Goal: Information Seeking & Learning: Find contact information

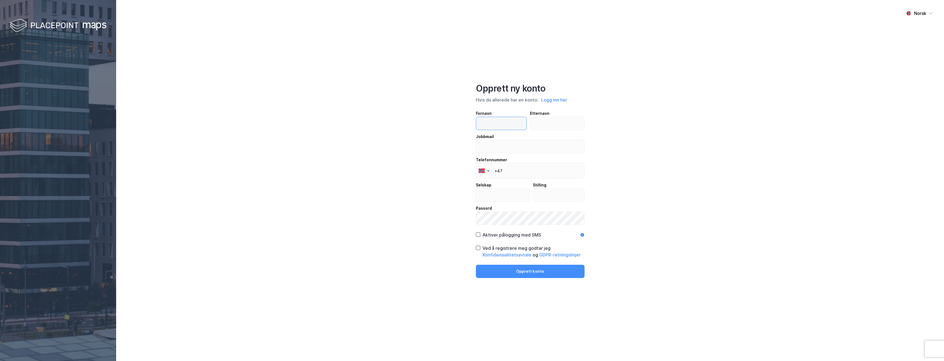
click at [484, 121] on input "text" at bounding box center [501, 123] width 50 height 13
type input "[PERSON_NAME]"
type input "L Orsa"
type input "[EMAIL_ADDRESS][DOMAIN_NAME]"
type input "Union Norsk Næringsmegling AS"
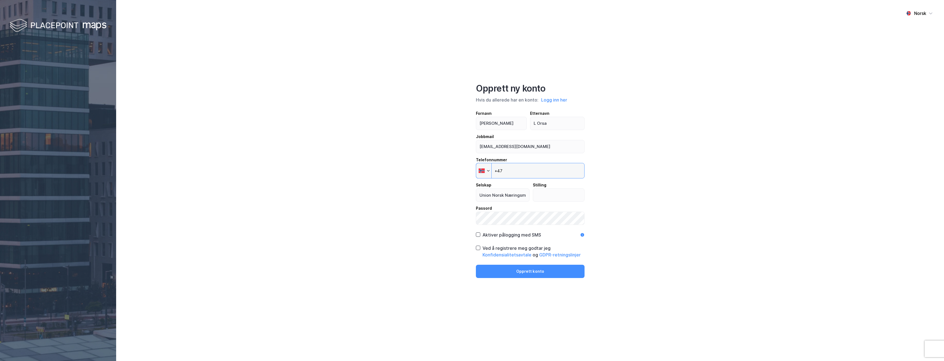
click at [522, 174] on input "+47" at bounding box center [530, 170] width 109 height 15
type input "[PHONE_NUMBER]"
click at [556, 194] on input "text" at bounding box center [558, 195] width 51 height 13
type input "Daglig leder"
click at [464, 217] on div "Norsk Opprett ny konto Hvis du allerede har en konto: Logg inn her Fornavn [PER…" at bounding box center [530, 180] width 828 height 361
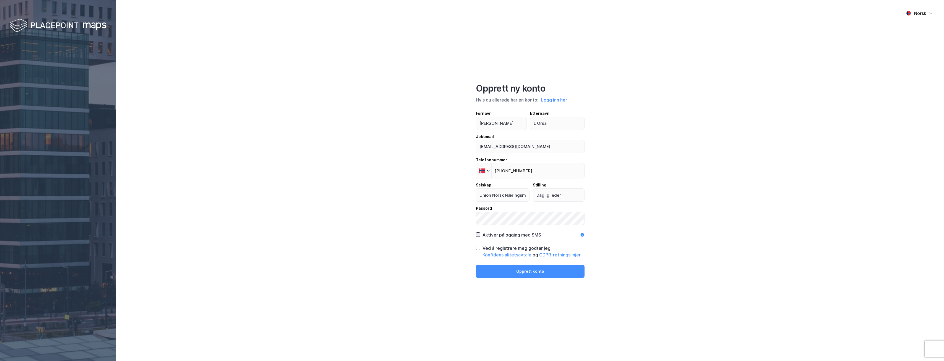
click at [478, 234] on icon at bounding box center [478, 234] width 4 height 4
click at [479, 249] on icon at bounding box center [478, 248] width 4 height 4
click at [508, 270] on button "Opprett konto" at bounding box center [530, 271] width 109 height 13
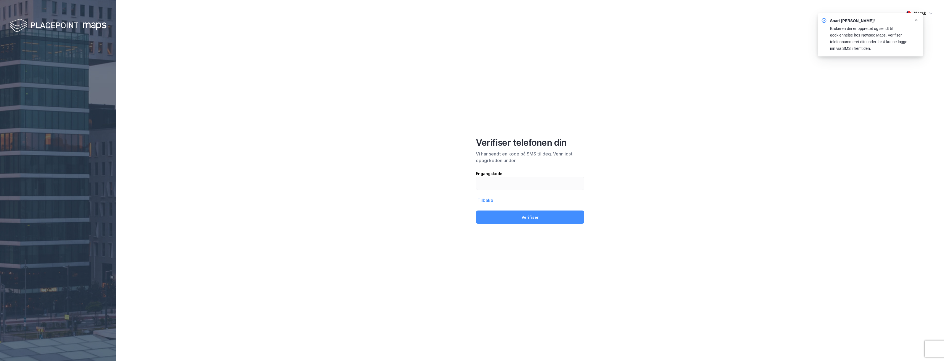
click at [917, 18] on icon "Notifications Alt+T" at bounding box center [915, 19] width 3 height 3
click at [490, 185] on input "text" at bounding box center [530, 183] width 108 height 13
type input "666231"
click at [476, 210] on button "Verifiser" at bounding box center [530, 216] width 108 height 13
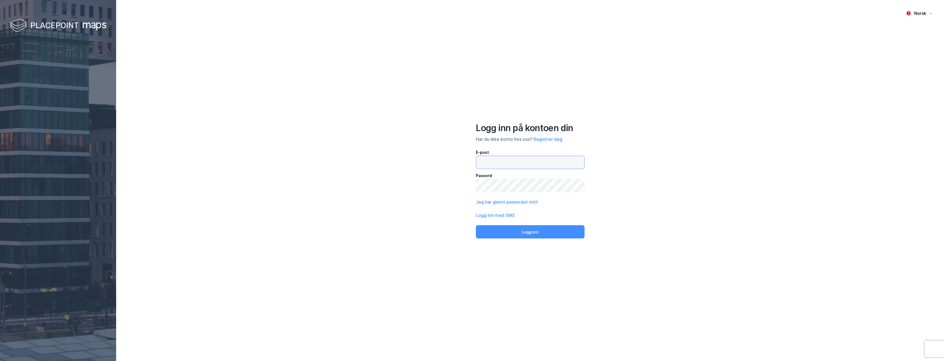
type input "lorsa@union.no"
click at [523, 235] on button "Logg inn" at bounding box center [530, 231] width 109 height 13
click at [523, 232] on button "Logg inn" at bounding box center [530, 231] width 109 height 13
type input "lorsa@union.no"
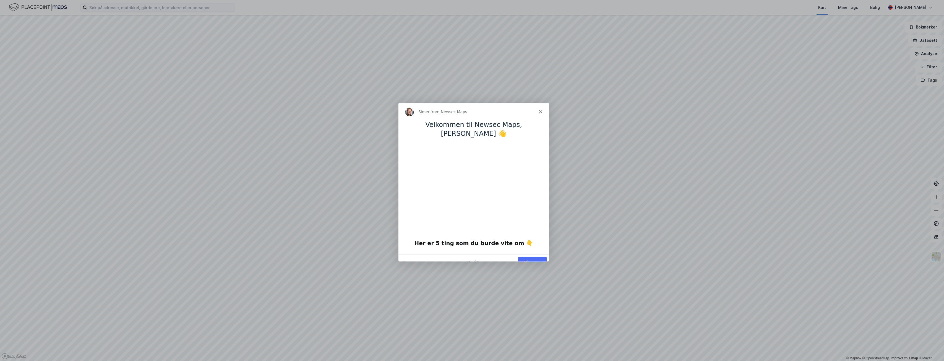
click at [657, 123] on div "Product tour overlay" at bounding box center [472, 180] width 944 height 361
click at [532, 256] on button "Vis meg" at bounding box center [532, 261] width 28 height 11
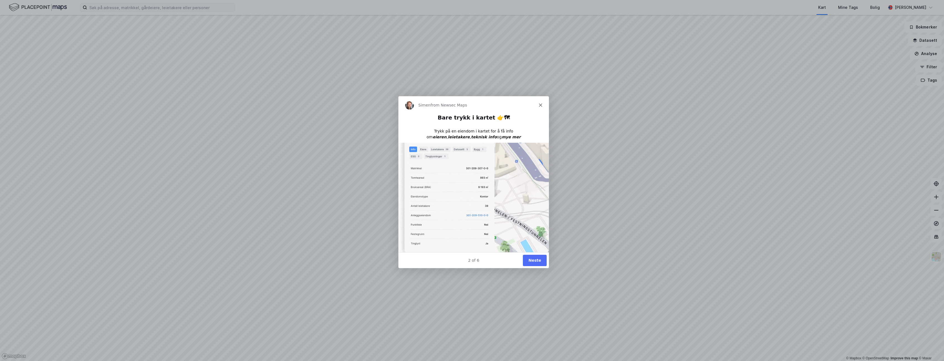
click at [538, 261] on button "Neste" at bounding box center [534, 259] width 24 height 11
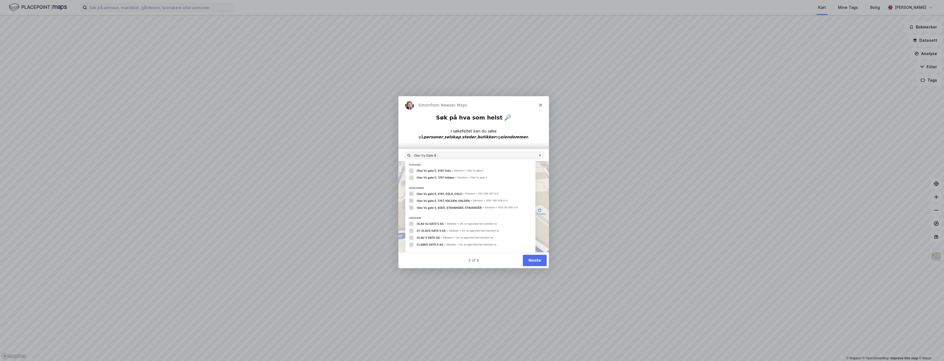
click at [529, 266] on div "3 of 6 Neste" at bounding box center [473, 260] width 150 height 16
click at [531, 261] on button "Neste" at bounding box center [534, 259] width 24 height 11
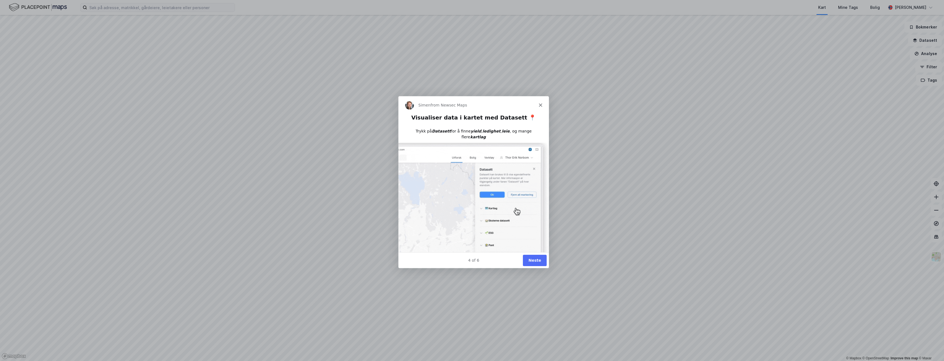
click at [527, 257] on button "Neste" at bounding box center [534, 259] width 24 height 11
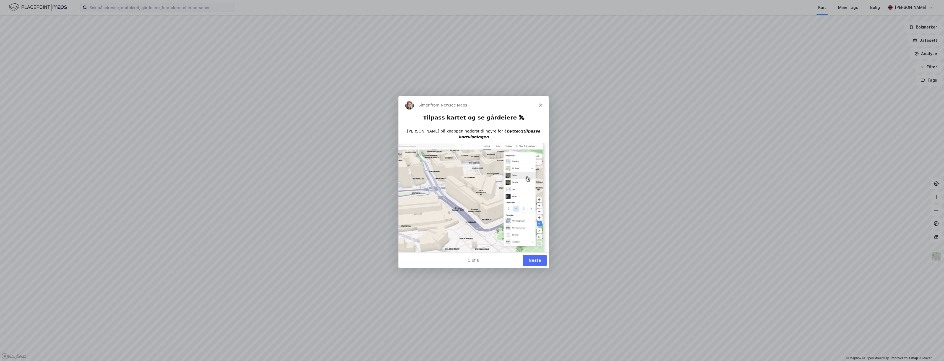
click at [537, 260] on button "Neste" at bounding box center [534, 259] width 24 height 11
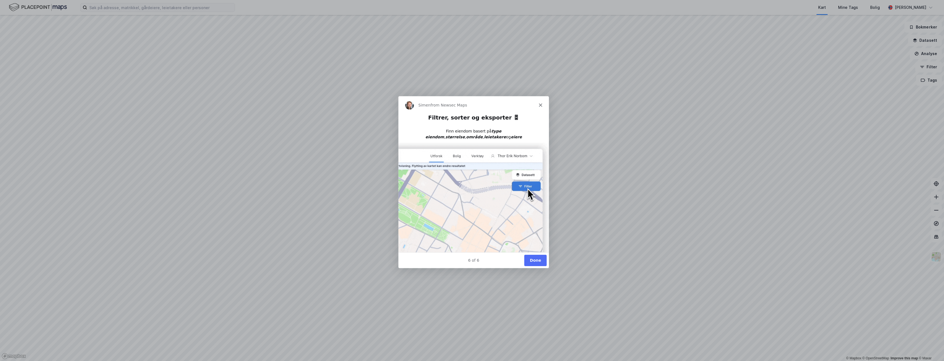
click at [536, 263] on button "Done" at bounding box center [535, 259] width 22 height 11
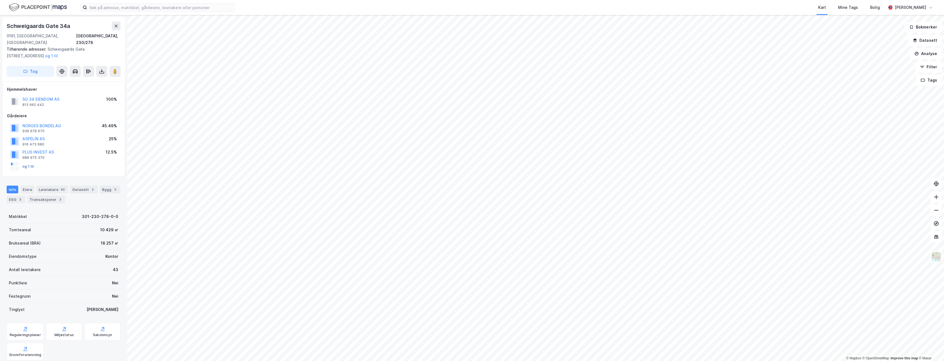
click at [0, 0] on button "og 1 til" at bounding box center [0, 0] width 0 height 0
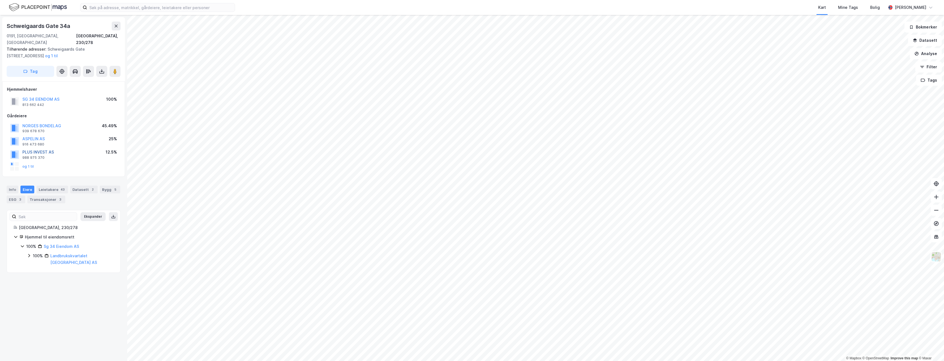
click at [0, 0] on button "PLUS INVEST AS" at bounding box center [0, 0] width 0 height 0
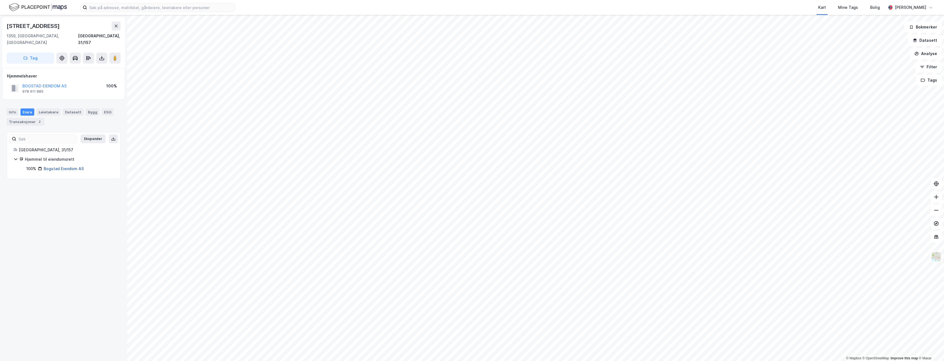
click at [64, 166] on link "Bogstad Eiendom AS" at bounding box center [64, 168] width 40 height 5
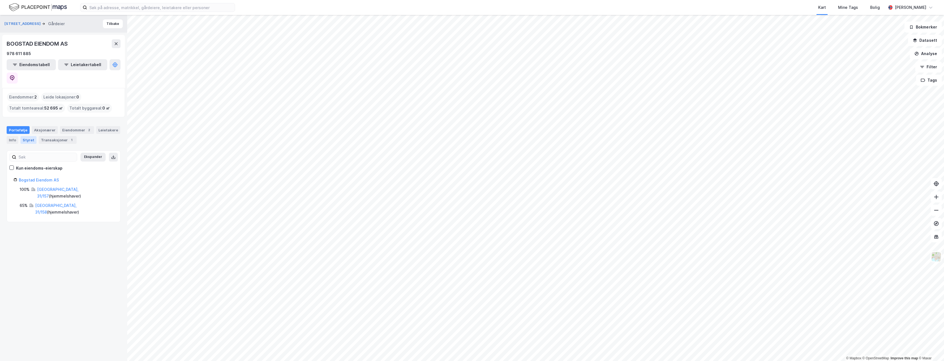
click at [27, 136] on div "Styret" at bounding box center [28, 140] width 16 height 8
